Goal: Book appointment/travel/reservation

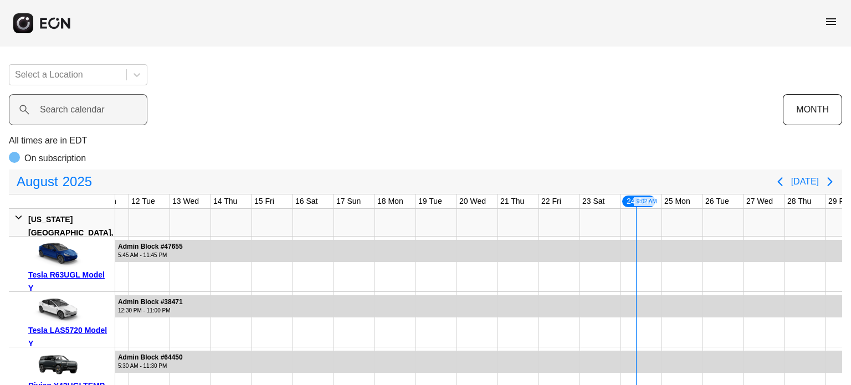
click at [86, 107] on label "Search calendar" at bounding box center [72, 109] width 65 height 13
click at [86, 107] on calendar "Search calendar" at bounding box center [78, 109] width 139 height 31
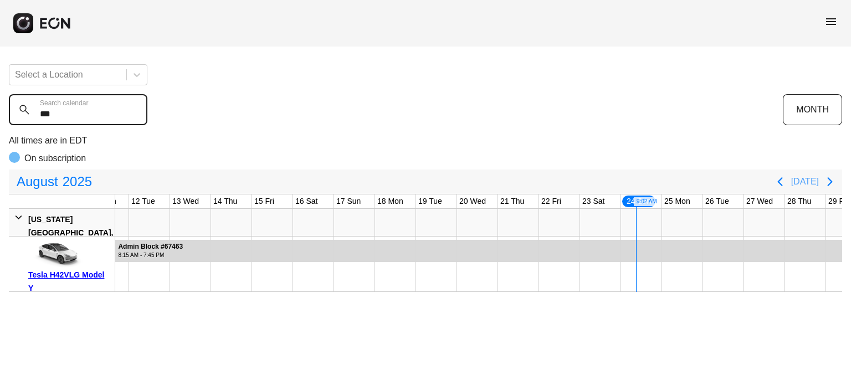
type calendar "***"
click at [807, 182] on button "[DATE]" at bounding box center [805, 182] width 28 height 20
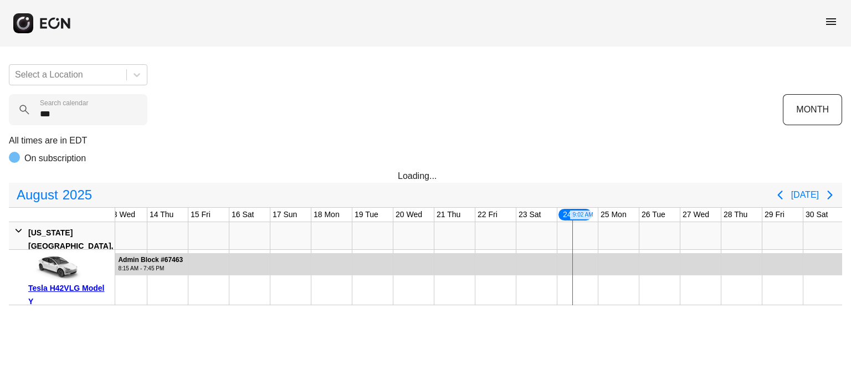
scroll to position [0, 543]
click at [829, 198] on icon "Next page" at bounding box center [829, 195] width 5 height 9
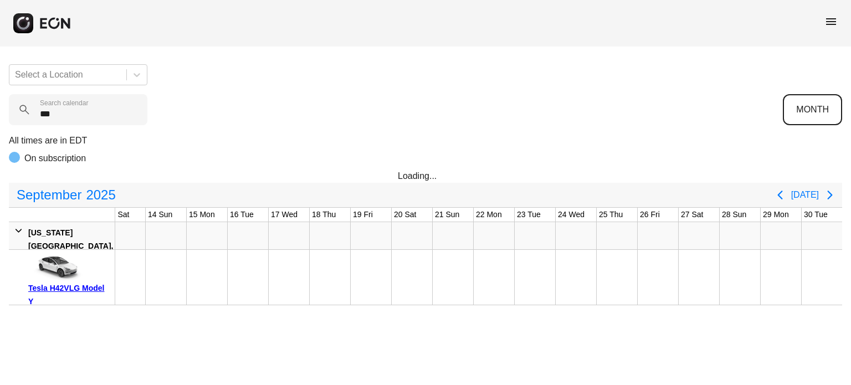
click at [820, 124] on button "MONTH" at bounding box center [812, 109] width 59 height 31
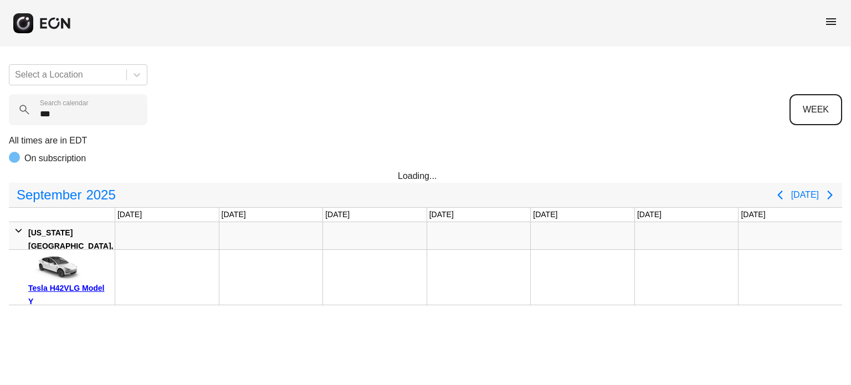
scroll to position [0, 0]
click at [784, 199] on icon "Previous page" at bounding box center [779, 194] width 13 height 13
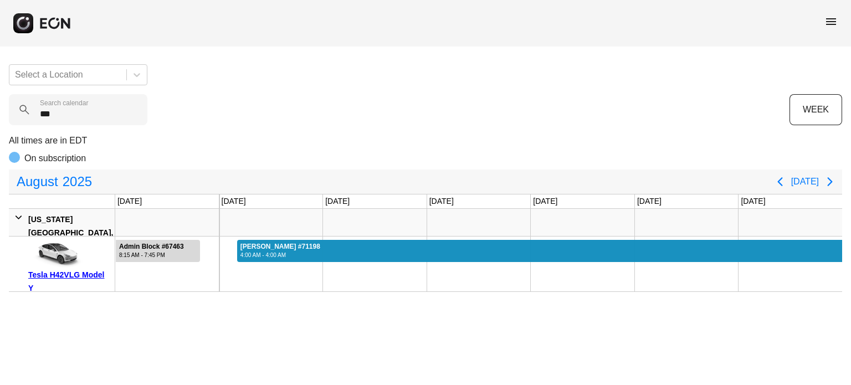
click at [329, 254] on div at bounding box center [539, 251] width 605 height 22
